Goal: Communication & Community: Answer question/provide support

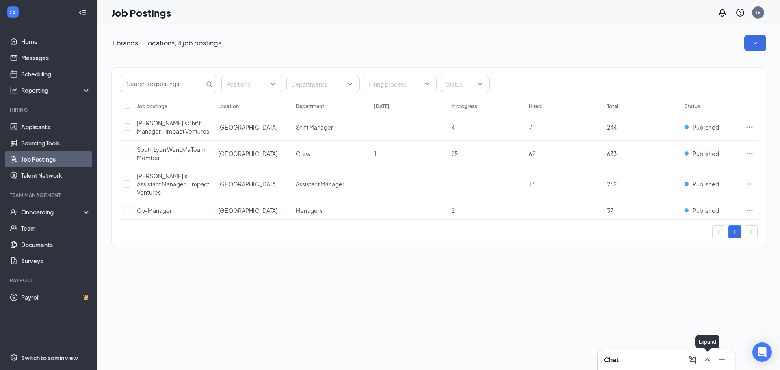
click at [706, 359] on icon "ChevronUp" at bounding box center [706, 359] width 5 height 3
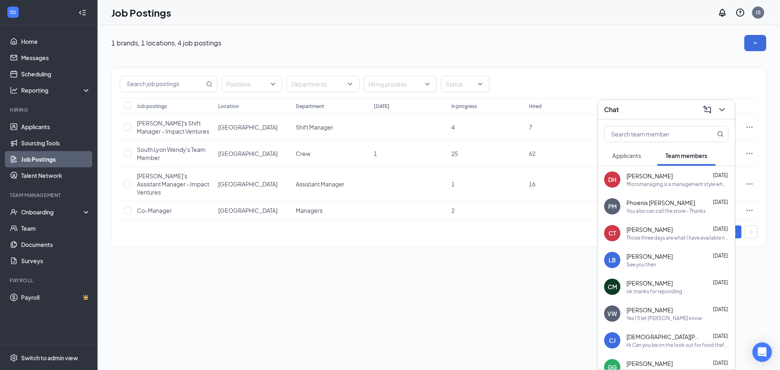
click at [669, 172] on span "[PERSON_NAME]" at bounding box center [649, 176] width 46 height 8
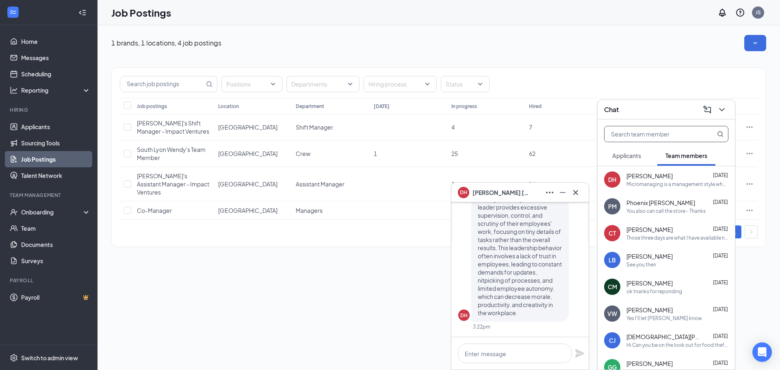
click at [635, 136] on input "text" at bounding box center [652, 133] width 96 height 15
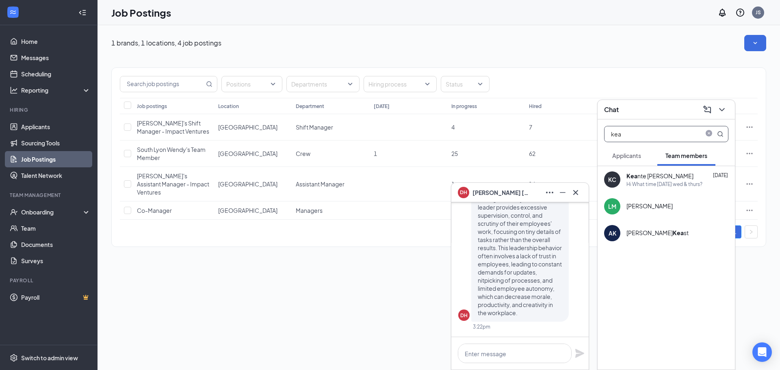
type input "kea"
click at [651, 185] on div "Hi What time [DATE] wed & thurs?" at bounding box center [664, 184] width 76 height 7
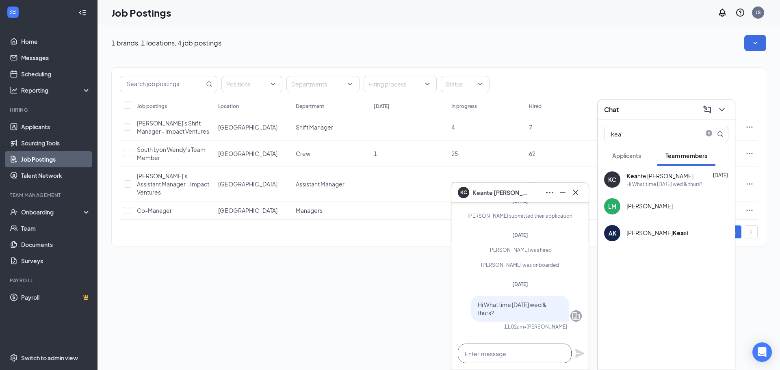
click at [501, 358] on textarea at bounding box center [515, 352] width 114 height 19
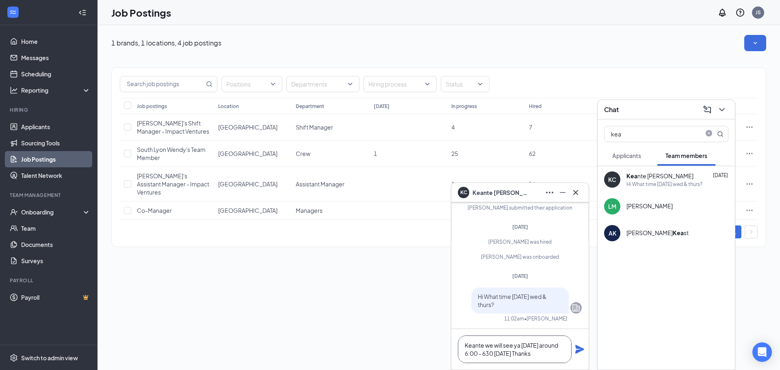
type textarea "Keante we will see ya [DATE] around 6:00 - 630 [DATE] Thanks"
click at [581, 349] on icon "Plane" at bounding box center [579, 349] width 9 height 9
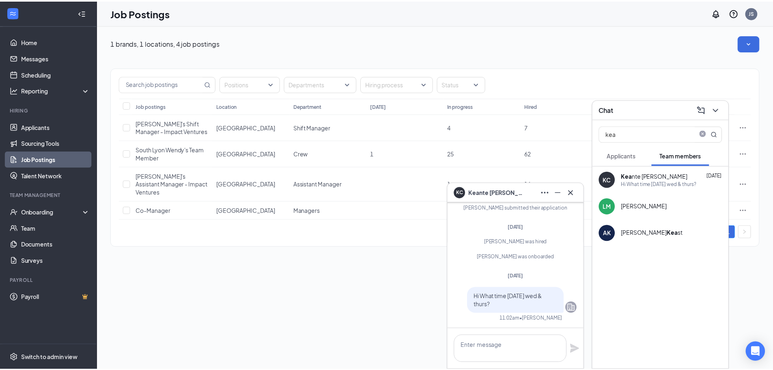
scroll to position [0, 0]
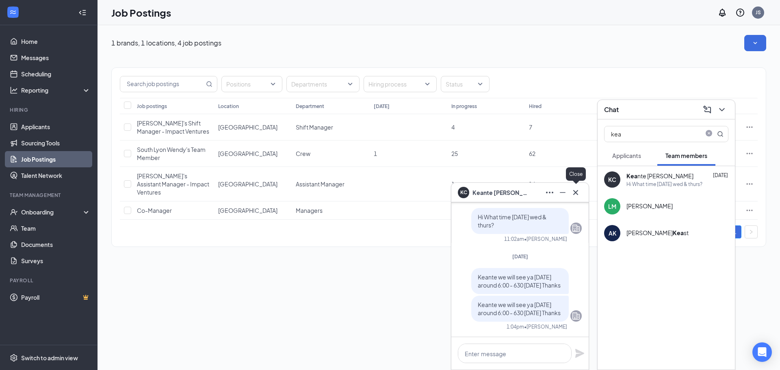
click at [579, 197] on icon "Cross" at bounding box center [575, 193] width 10 height 10
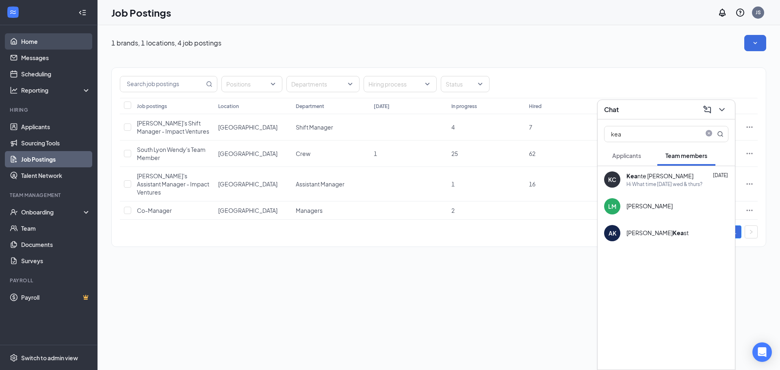
click at [29, 36] on link "Home" at bounding box center [55, 41] width 69 height 16
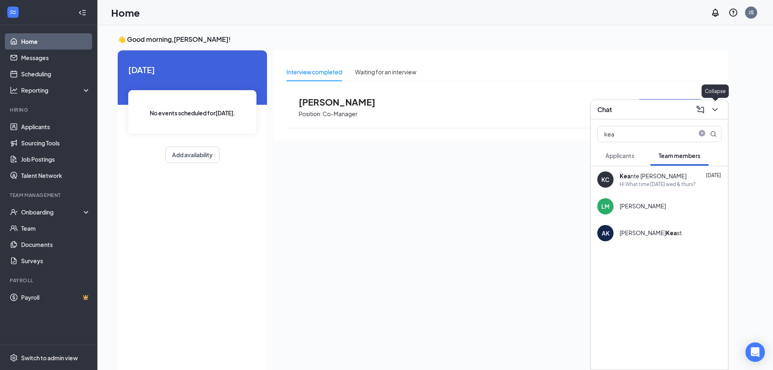
click at [717, 112] on icon "ChevronDown" at bounding box center [716, 110] width 10 height 10
